Goal: Task Accomplishment & Management: Use online tool/utility

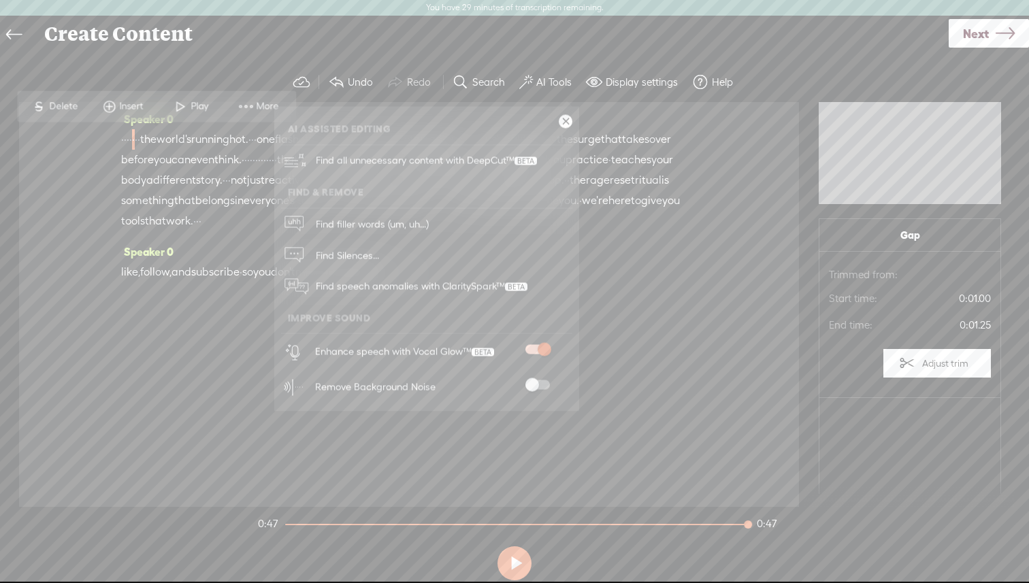
click at [568, 123] on link at bounding box center [566, 122] width 14 height 14
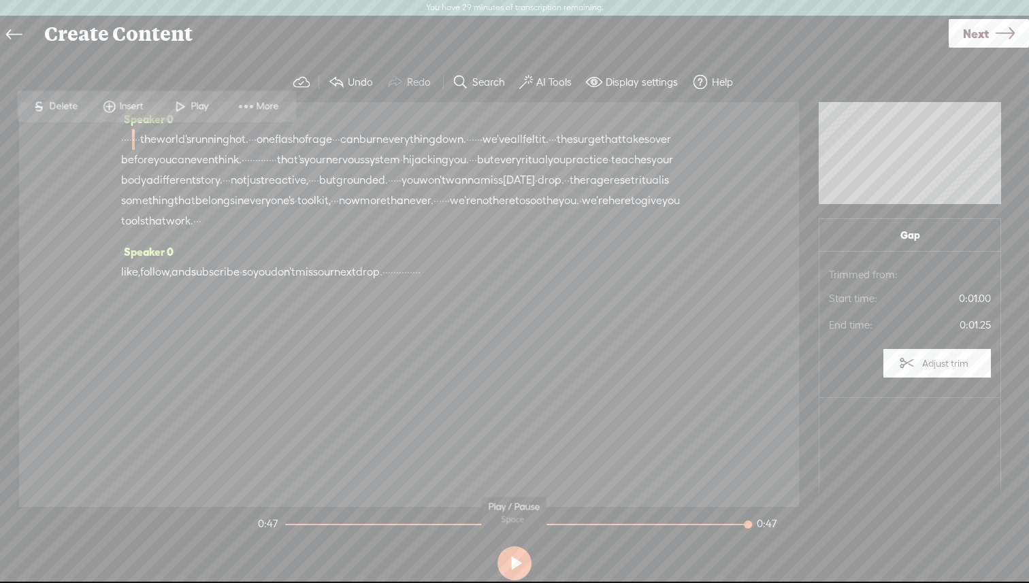
click at [515, 559] on button at bounding box center [515, 564] width 34 height 34
click at [351, 78] on label "Undo" at bounding box center [360, 83] width 25 height 14
click at [345, 76] on button "Undo" at bounding box center [352, 82] width 59 height 27
click at [529, 80] on span at bounding box center [526, 82] width 14 height 16
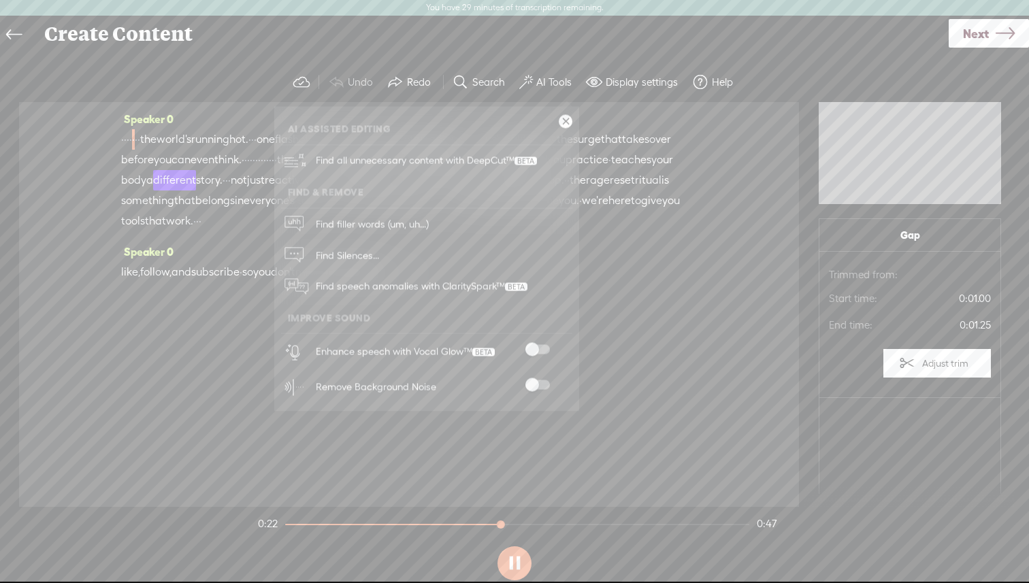
click at [573, 116] on ul "AI Assisted Editing Find all unnecessary content with DeepCut™ Find & Remove Fi…" at bounding box center [426, 259] width 305 height 291
click at [568, 122] on link at bounding box center [566, 122] width 14 height 14
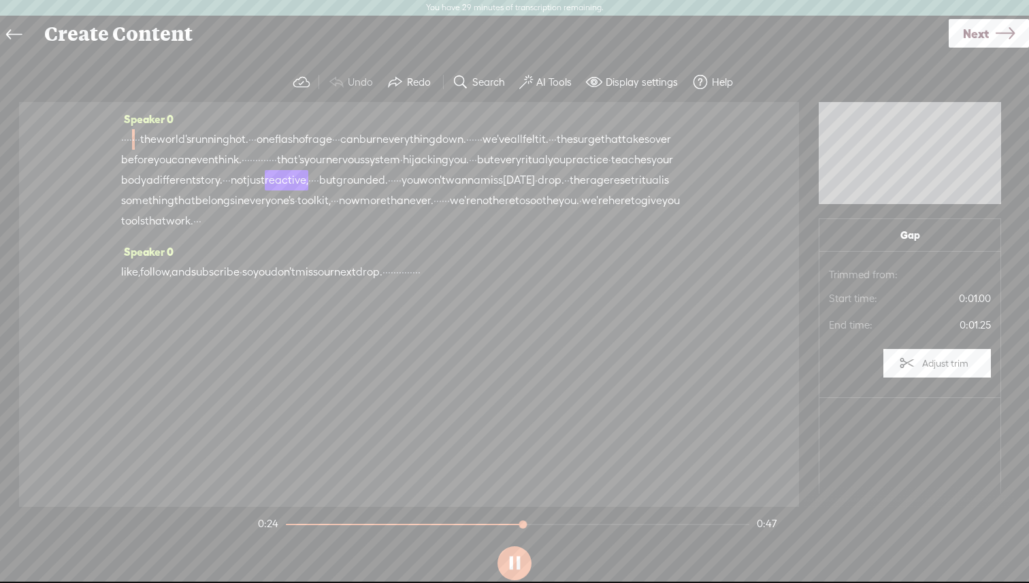
click at [118, 133] on div "Speaker 0 · · · · · · · · the world's running hot. · · · one flash of rage · · …" at bounding box center [409, 304] width 780 height 405
click at [127, 138] on span "·" at bounding box center [125, 139] width 3 height 20
click at [140, 135] on span "·" at bounding box center [138, 139] width 3 height 20
click at [517, 568] on button at bounding box center [515, 564] width 34 height 34
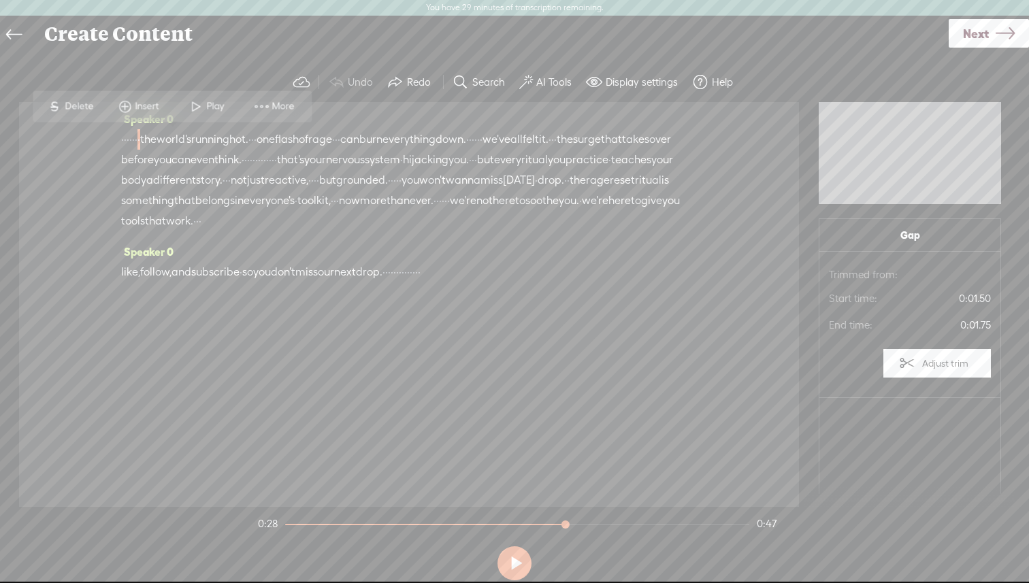
click at [127, 137] on span "·" at bounding box center [125, 139] width 3 height 20
click at [510, 564] on button at bounding box center [515, 564] width 34 height 34
click at [509, 564] on button at bounding box center [515, 564] width 34 height 34
click at [183, 127] on div "Speaker 0 · · · · · · · · the world's running hot. · · · one flash of rage · · …" at bounding box center [409, 175] width 576 height 133
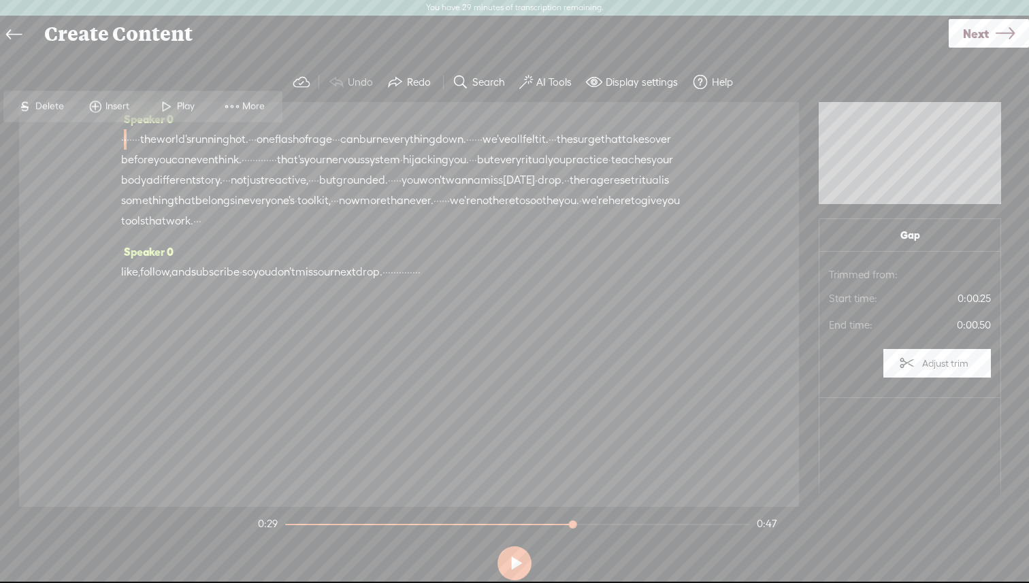
click at [183, 127] on div "Speaker 0 · · · · · · · · the world's running hot. · · · one flash of rage · · …" at bounding box center [409, 175] width 576 height 133
drag, startPoint x: 167, startPoint y: 142, endPoint x: 198, endPoint y: 146, distance: 30.9
click at [198, 145] on div "· · · · · · · · the world's running hot. · · · one flash of rage · · · can burn…" at bounding box center [409, 180] width 576 height 102
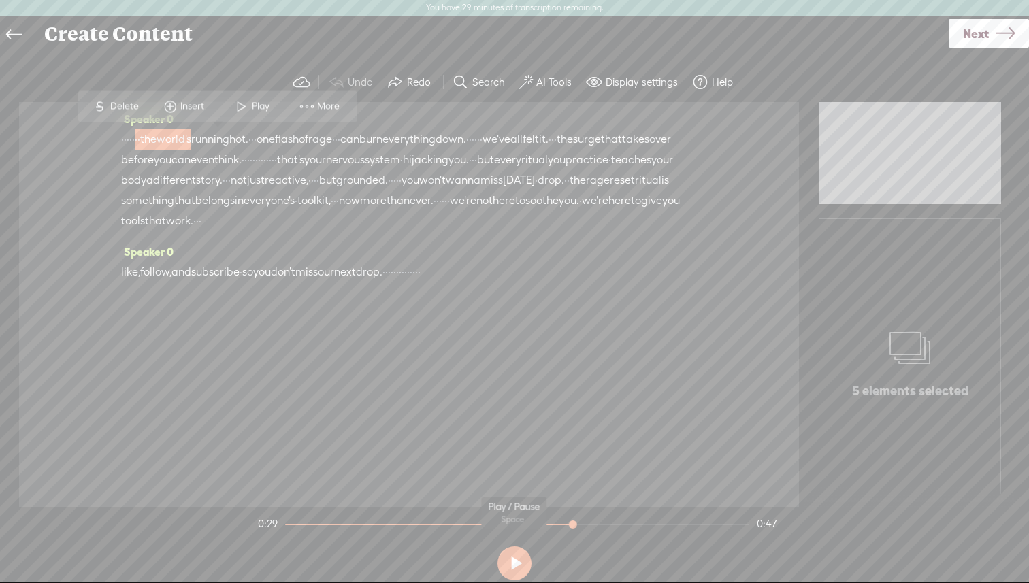
click at [516, 561] on button at bounding box center [515, 564] width 34 height 34
click at [521, 573] on button at bounding box center [515, 564] width 34 height 34
click at [289, 528] on section "0:30 0:47" at bounding box center [517, 524] width 524 height 34
click at [289, 526] on section "0:30 0:47" at bounding box center [517, 524] width 524 height 34
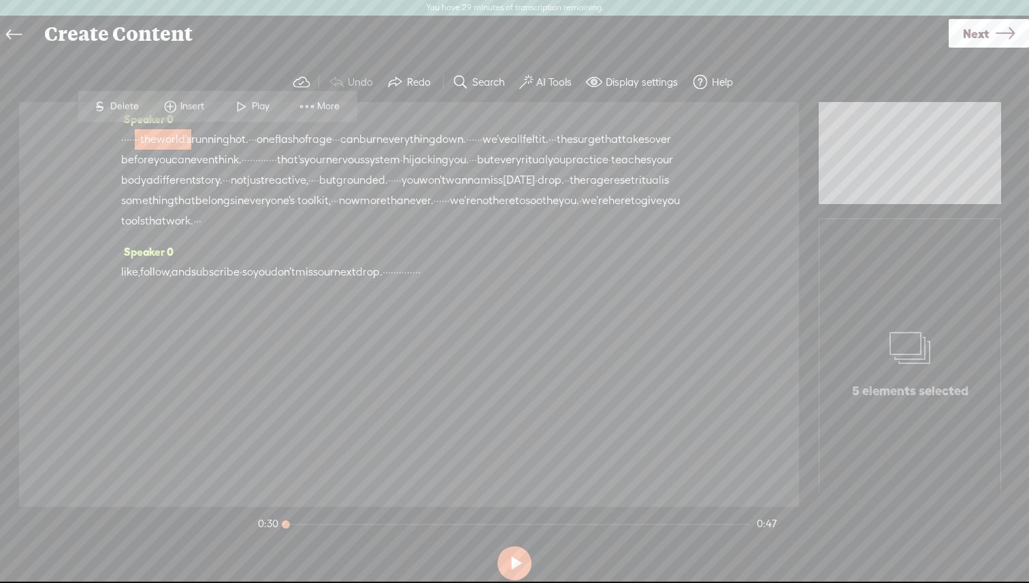
drag, startPoint x: 578, startPoint y: 525, endPoint x: 189, endPoint y: 571, distance: 392.6
click at [188, 571] on div "Trebble audio editor works best with Google Chrome or Firefox. Please switch yo…" at bounding box center [515, 324] width 1002 height 523
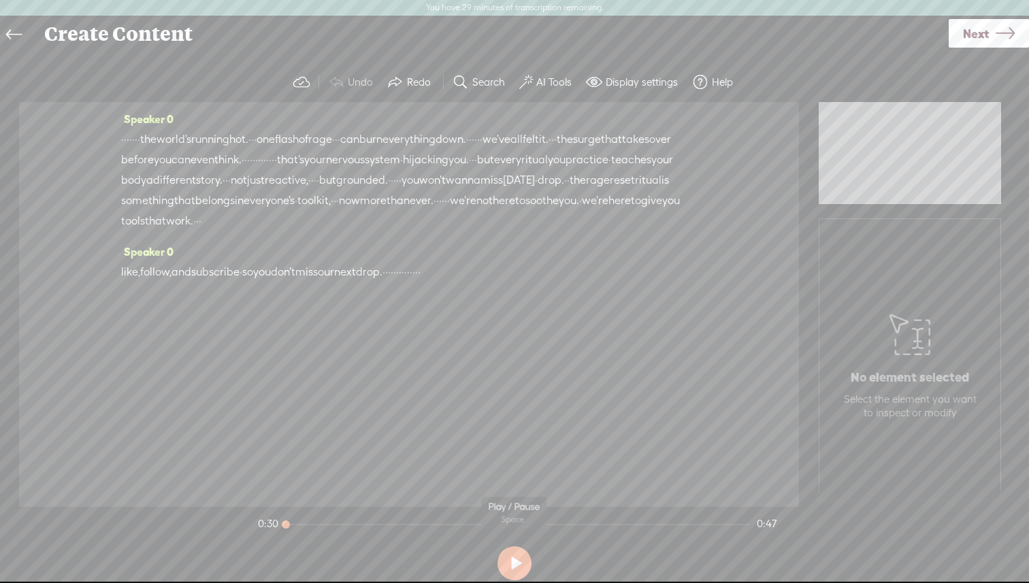
click at [513, 572] on button at bounding box center [515, 564] width 34 height 34
click at [512, 572] on button at bounding box center [515, 564] width 34 height 34
click at [168, 100] on section "Undo Redo Search Remove Background Noise AI Tools Configure Magic Sound Enhance…" at bounding box center [515, 82] width 1002 height 39
click at [400, 170] on span "·" at bounding box center [401, 160] width 3 height 20
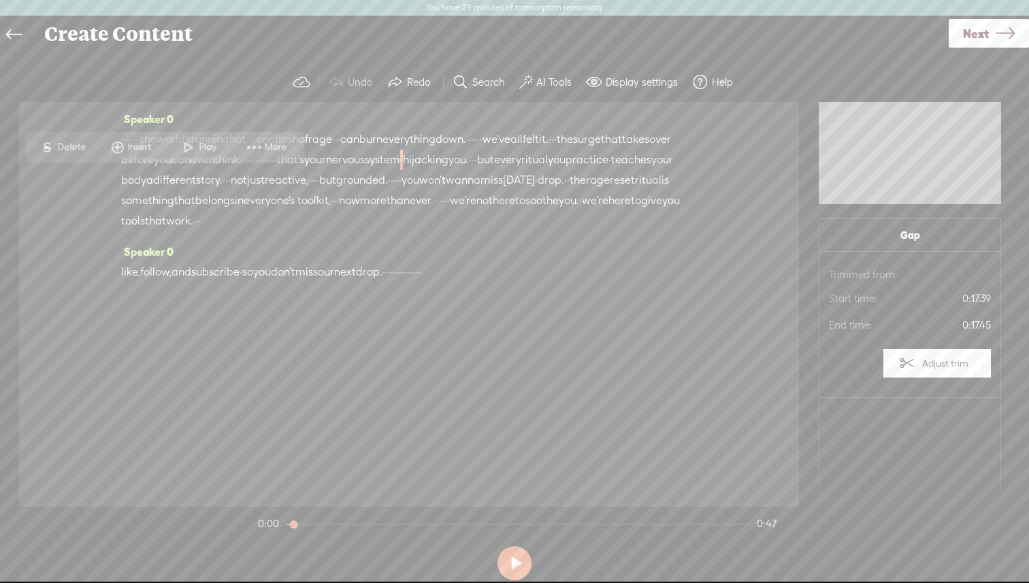
click at [130, 150] on span "Insert" at bounding box center [141, 148] width 27 height 14
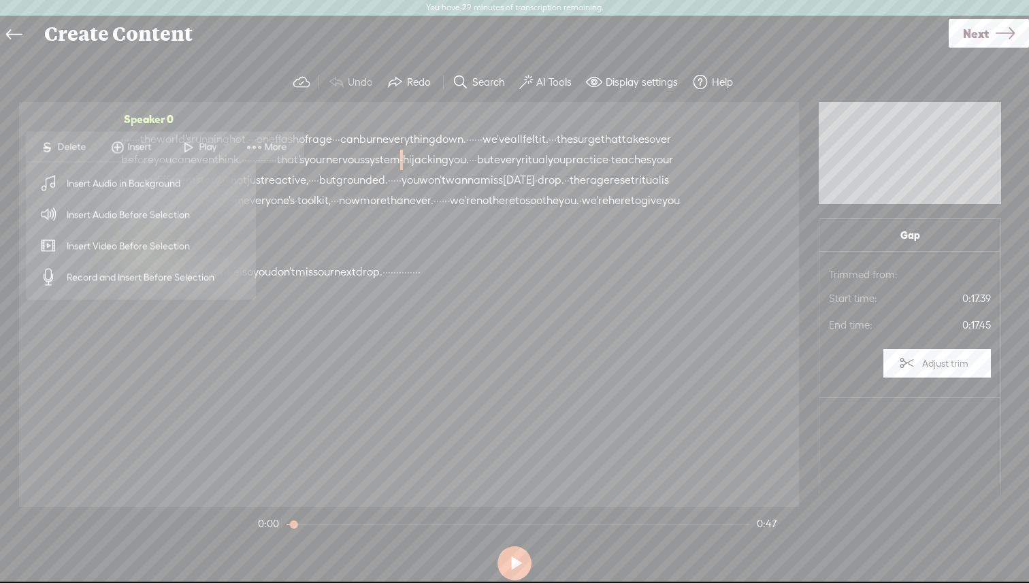
click at [91, 246] on span "Insert Video Before Selection" at bounding box center [128, 246] width 177 height 31
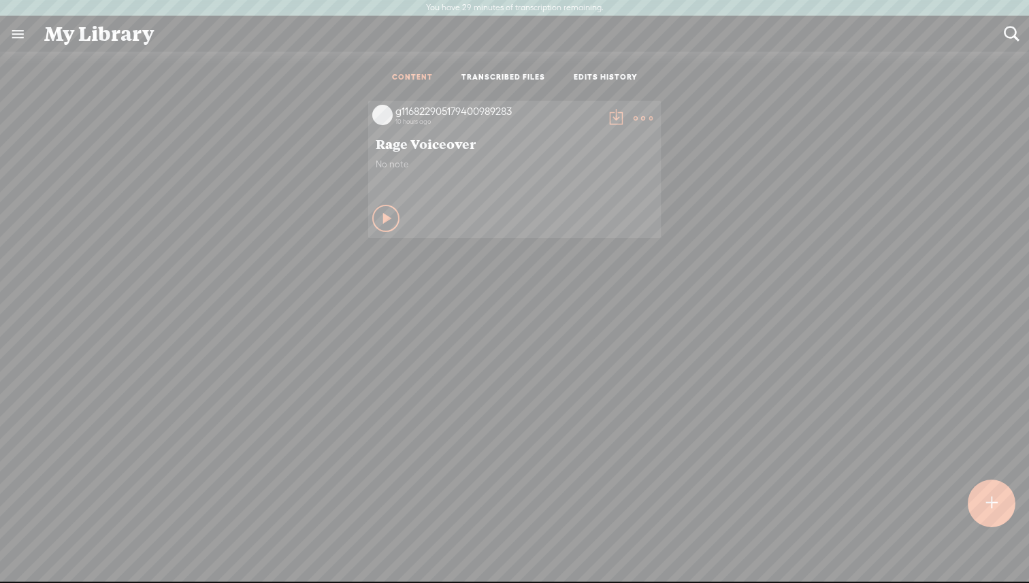
click at [494, 81] on link "TRANSCRIBED FILES" at bounding box center [503, 78] width 84 height 12
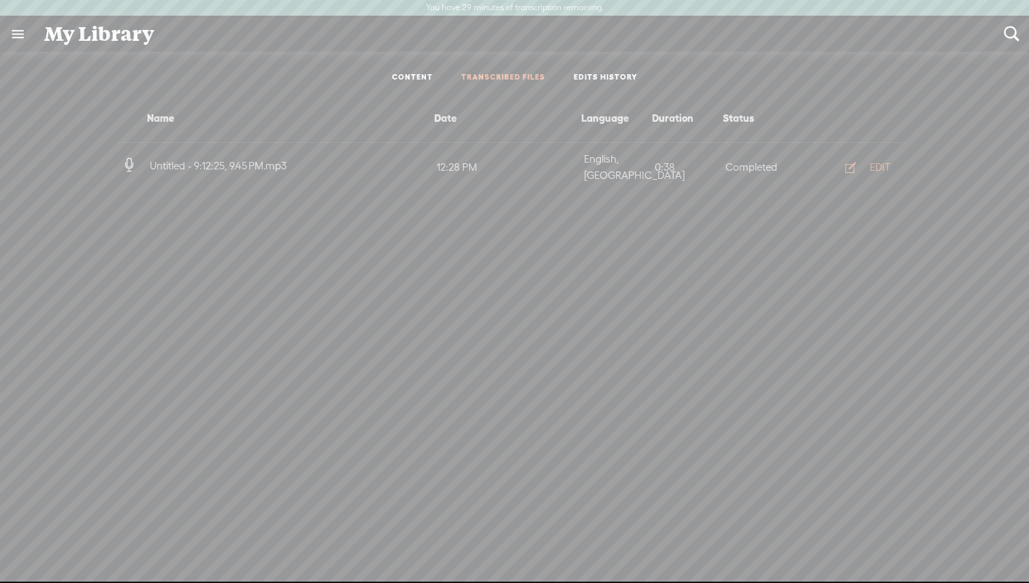
click at [596, 77] on link "EDITS HISTORY" at bounding box center [606, 78] width 64 height 12
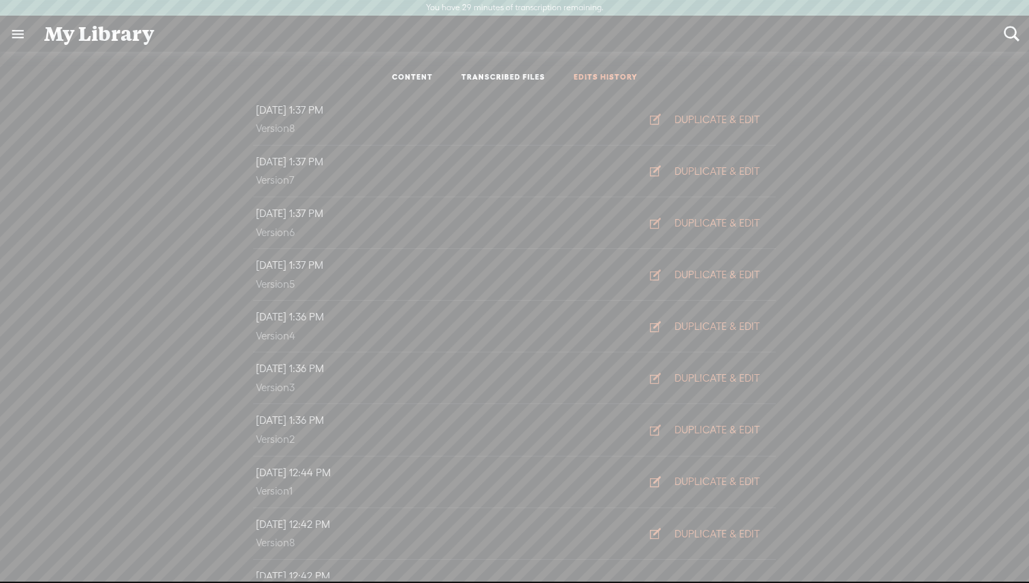
click at [403, 80] on link "CONTENT" at bounding box center [412, 78] width 41 height 12
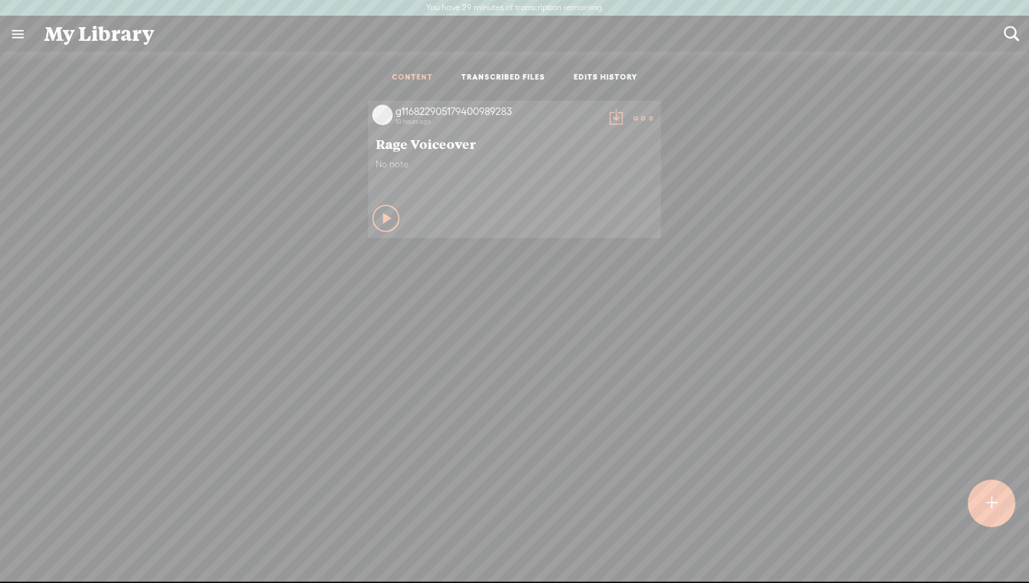
click at [15, 42] on link at bounding box center [17, 33] width 35 height 35
click at [66, 299] on div "MY LIBRARY" at bounding box center [79, 305] width 63 height 12
click at [52, 551] on div "SETTINGS" at bounding box center [72, 552] width 50 height 12
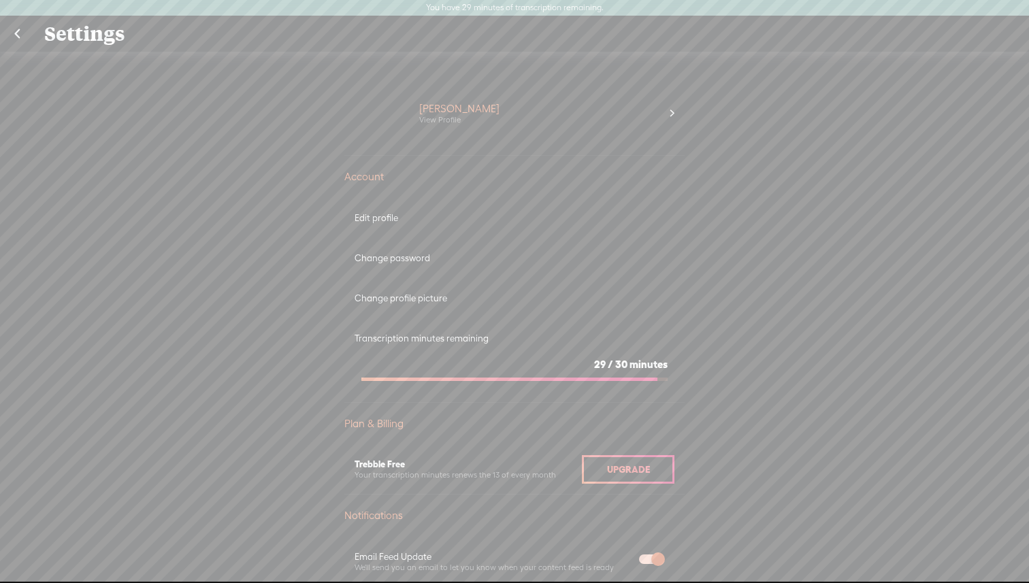
click at [635, 472] on span "Upgrade" at bounding box center [628, 469] width 43 height 11
